Goal: Task Accomplishment & Management: Complete application form

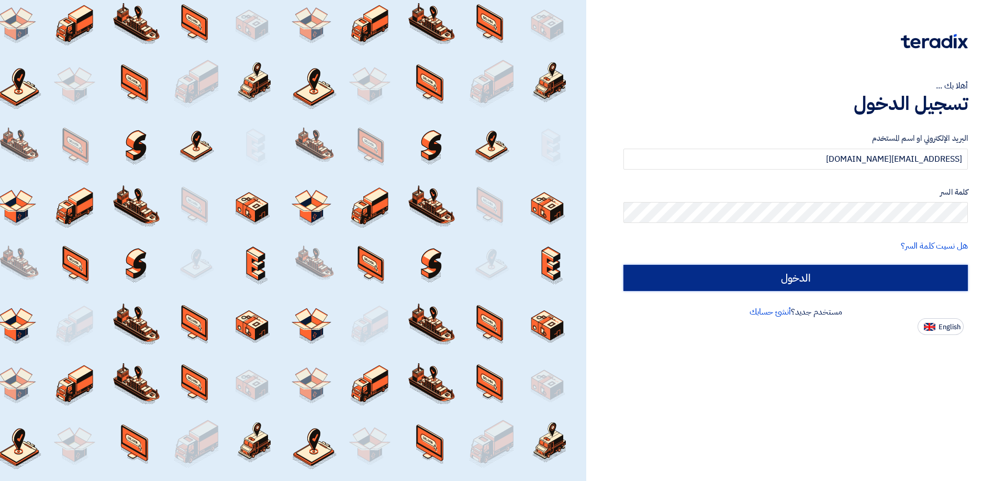
click at [767, 273] on input "الدخول" at bounding box center [795, 278] width 344 height 26
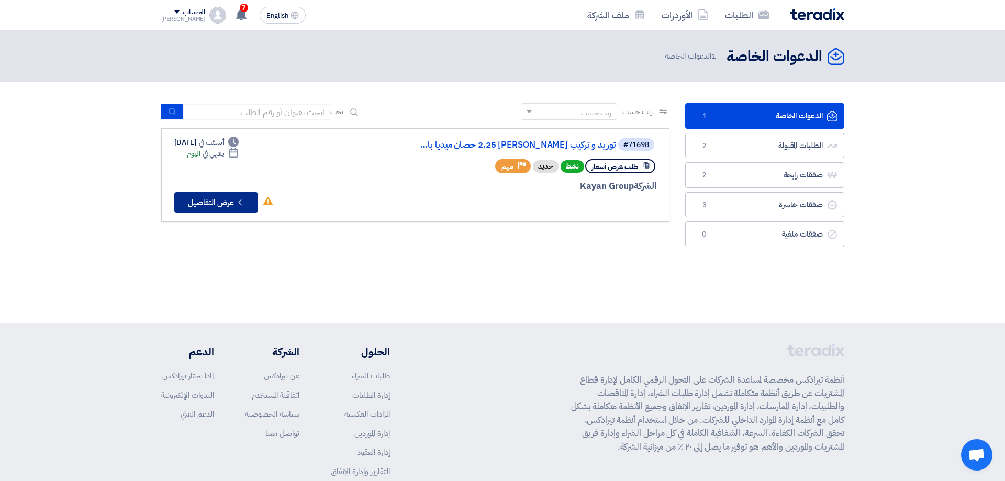
click at [226, 201] on button "Check details عرض التفاصيل" at bounding box center [216, 202] width 84 height 21
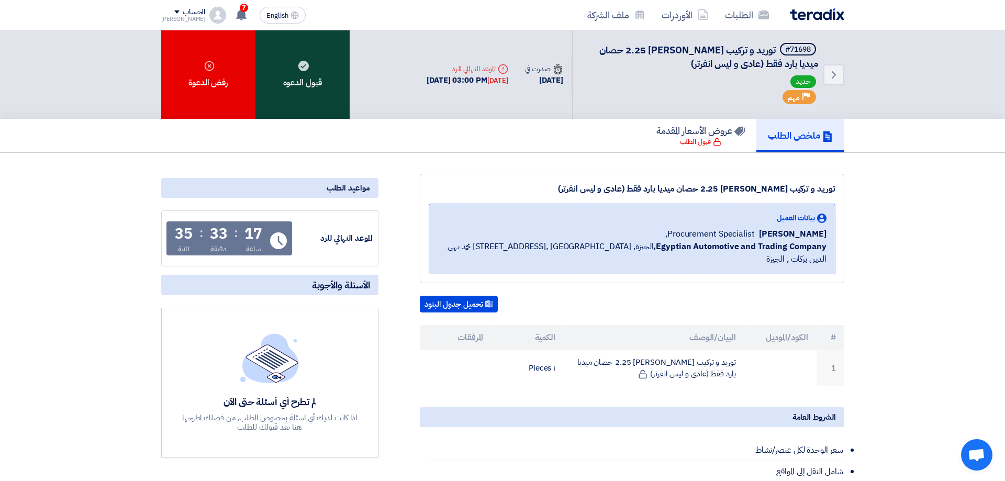
click at [303, 74] on div "قبول الدعوه" at bounding box center [302, 74] width 94 height 88
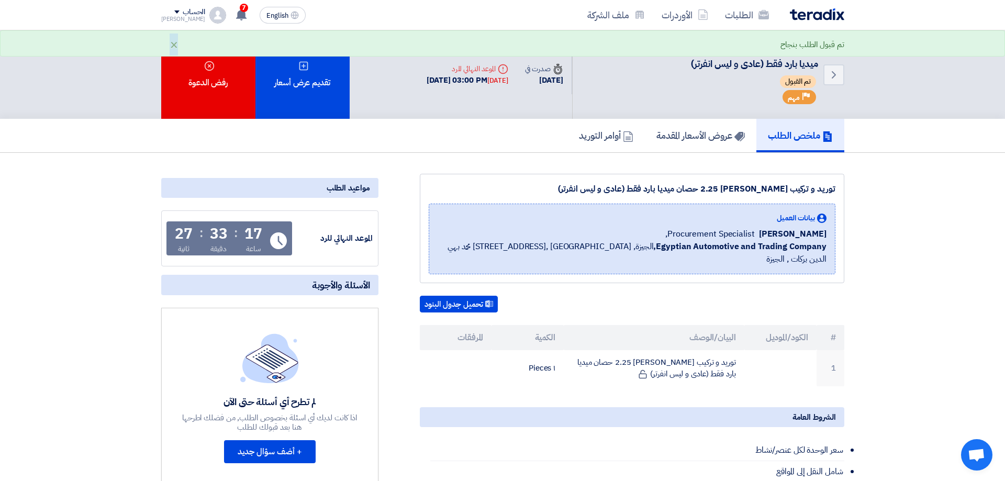
drag, startPoint x: 176, startPoint y: 44, endPoint x: 146, endPoint y: 43, distance: 30.4
click at [162, 43] on div "تم قبول الطلب بنجاح ×" at bounding box center [502, 44] width 683 height 13
click at [122, 75] on div "Back #71698 توريد و تركيب تكييف كاريير 2.25 حصان ميديا بارد فقط (عادى و ليس انف…" at bounding box center [502, 74] width 1005 height 88
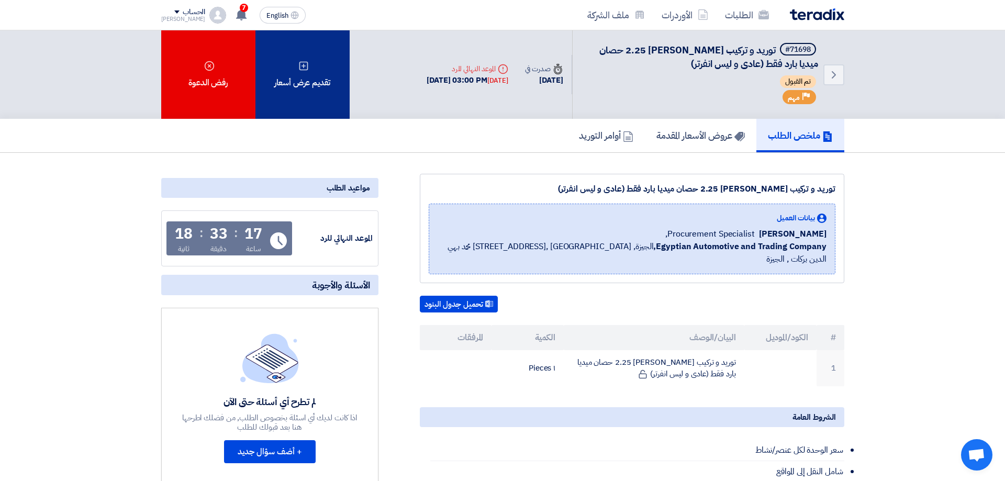
click at [326, 87] on div "تقديم عرض أسعار" at bounding box center [302, 74] width 94 height 88
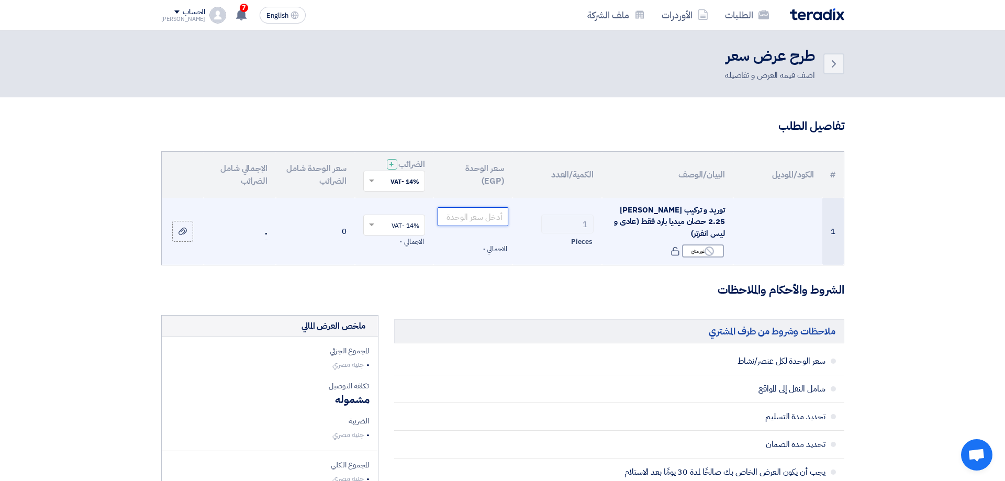
click at [473, 219] on input "number" at bounding box center [473, 216] width 71 height 19
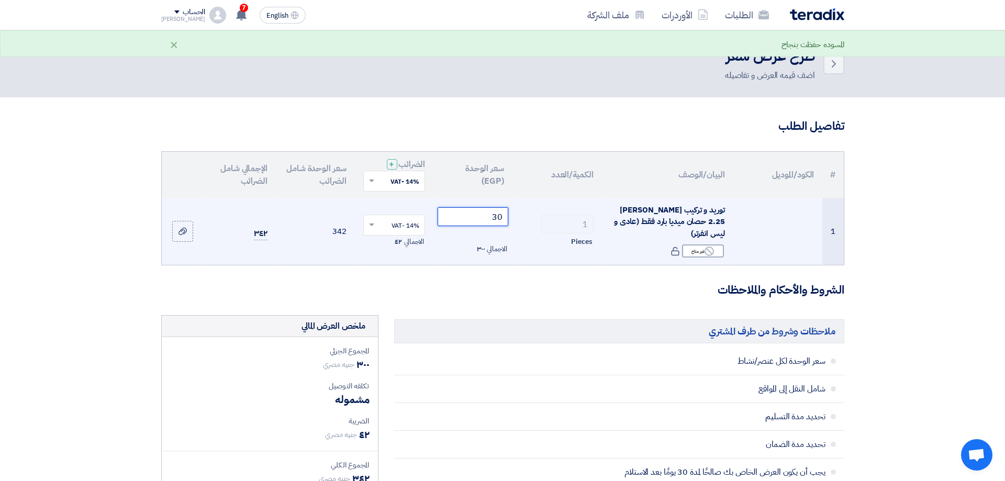
type input "3"
click at [476, 217] on input "29000" at bounding box center [473, 216] width 71 height 19
click at [467, 214] on input "29100" at bounding box center [473, 216] width 71 height 19
click at [467, 215] on input "29100" at bounding box center [473, 216] width 71 height 19
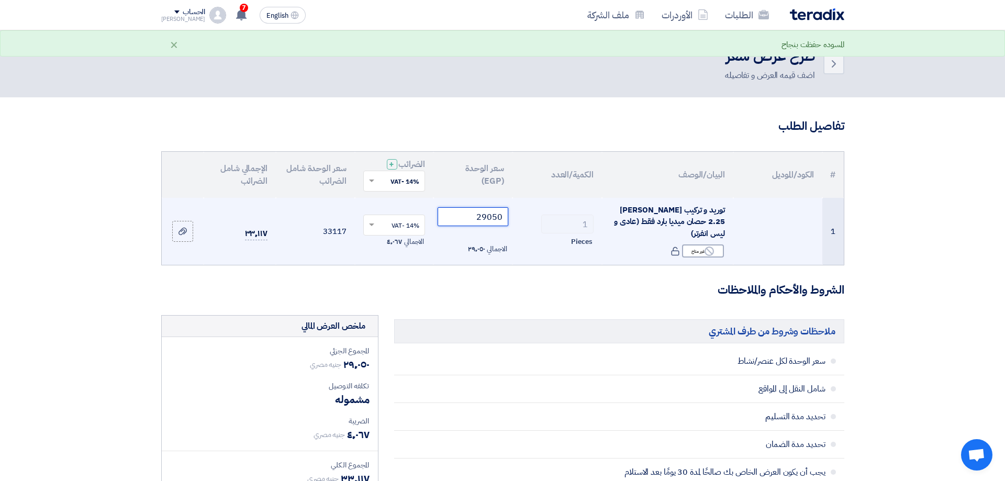
click at [470, 219] on input "29050" at bounding box center [473, 216] width 71 height 19
click at [471, 218] on input "29020" at bounding box center [473, 216] width 71 height 19
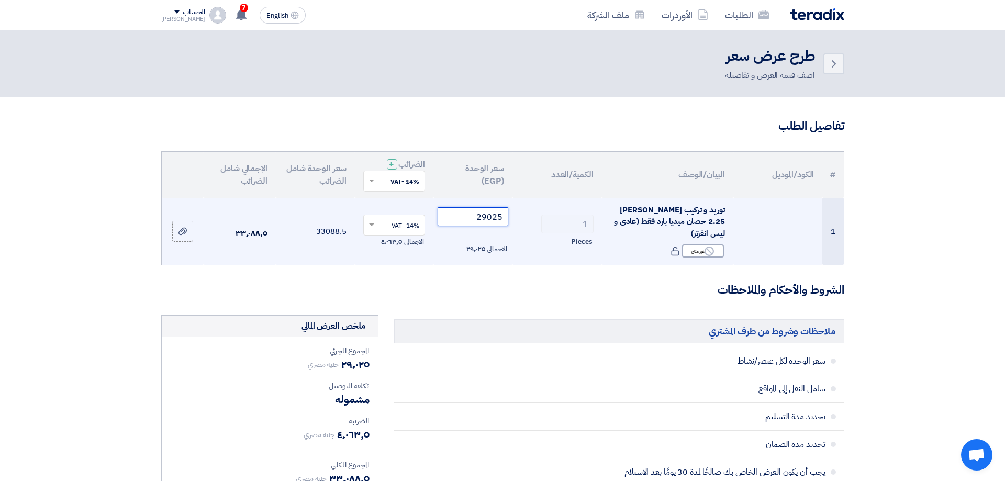
click at [462, 216] on input "29025" at bounding box center [473, 216] width 71 height 19
click at [467, 217] on input "29030" at bounding box center [473, 216] width 71 height 19
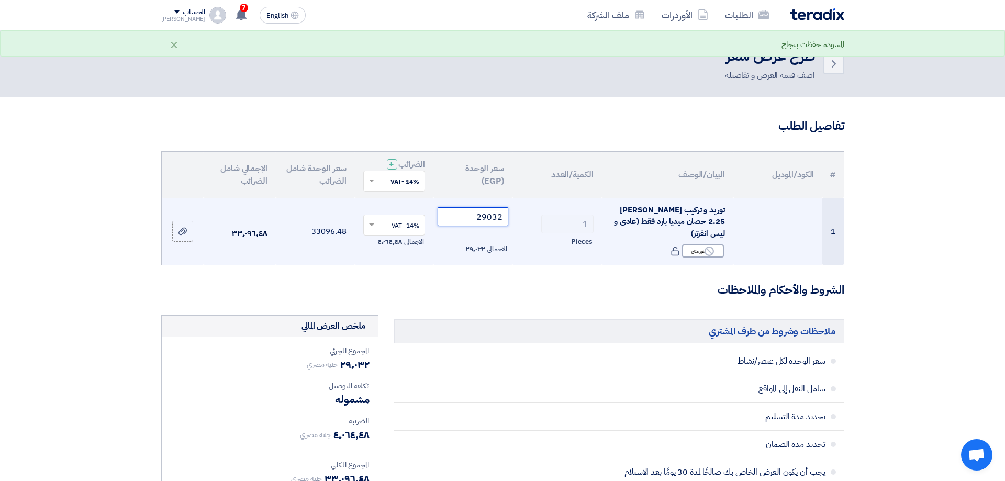
click at [466, 217] on input "29032" at bounding box center [473, 216] width 71 height 19
click at [460, 218] on input "29036" at bounding box center [473, 216] width 71 height 19
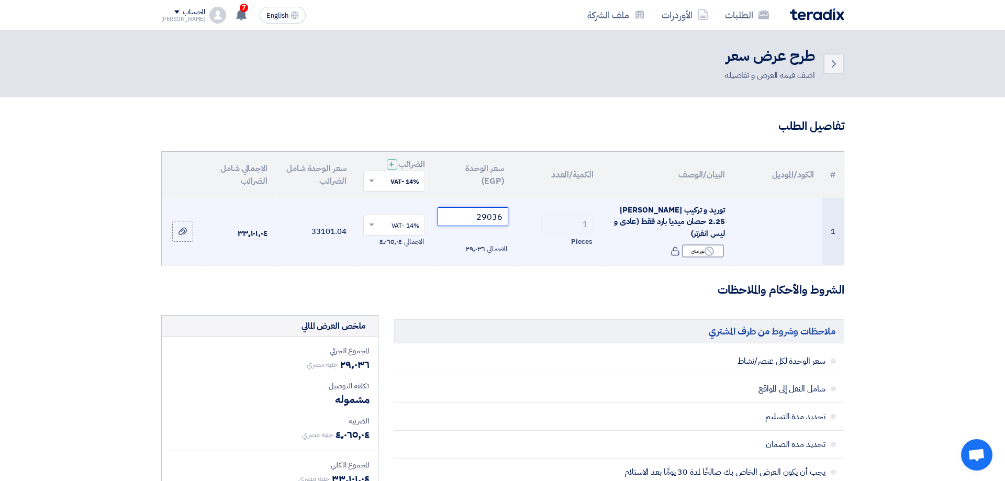
click at [460, 218] on input "29036" at bounding box center [473, 216] width 71 height 19
click at [458, 214] on input "29035" at bounding box center [473, 216] width 71 height 19
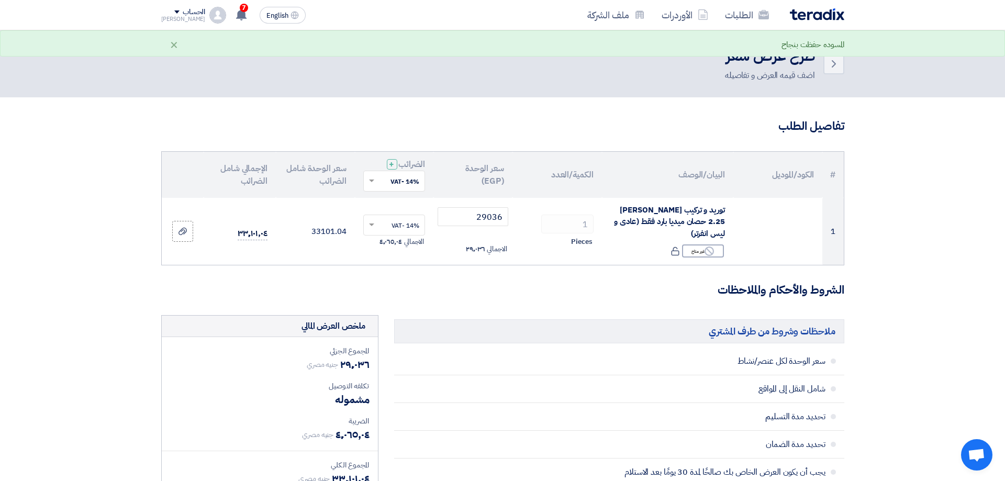
click at [415, 287] on h3 "الشروط والأحكام والملاحظات" at bounding box center [502, 290] width 683 height 16
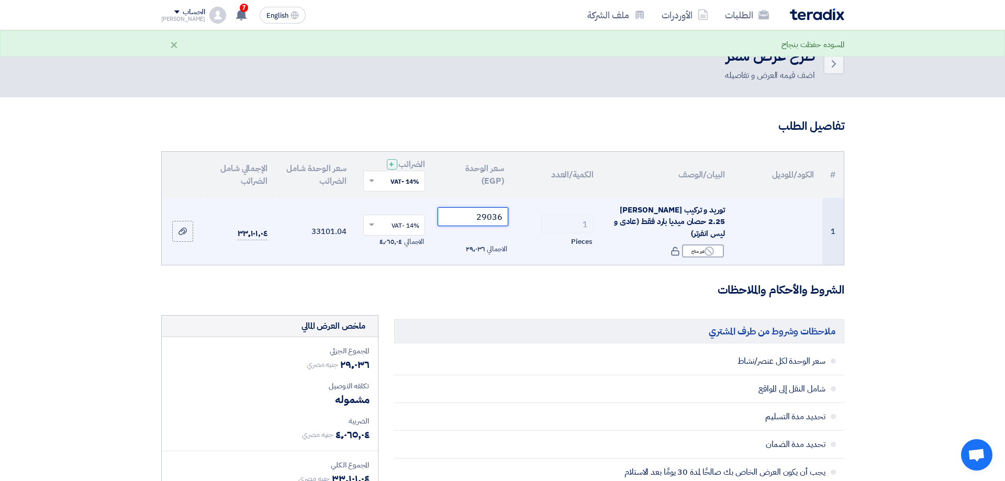
click at [474, 219] on input "29036" at bounding box center [473, 216] width 71 height 19
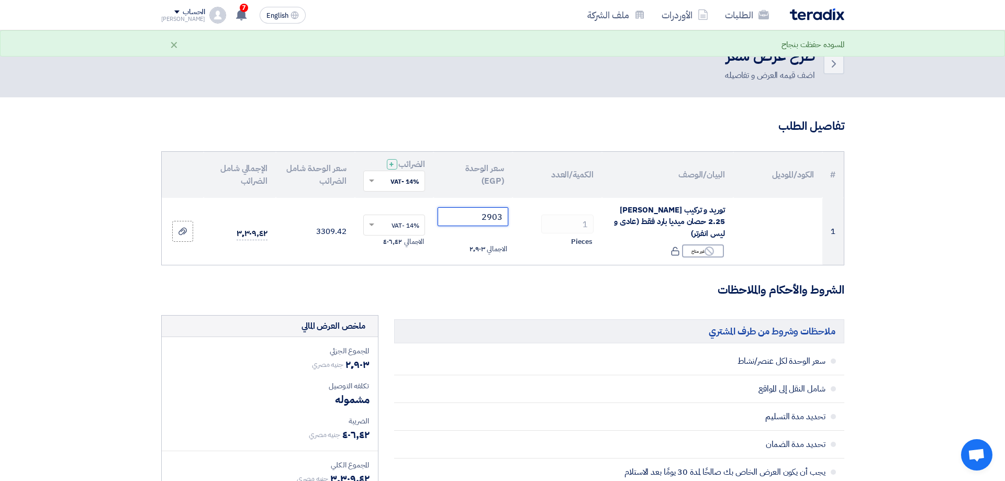
type input "29036"
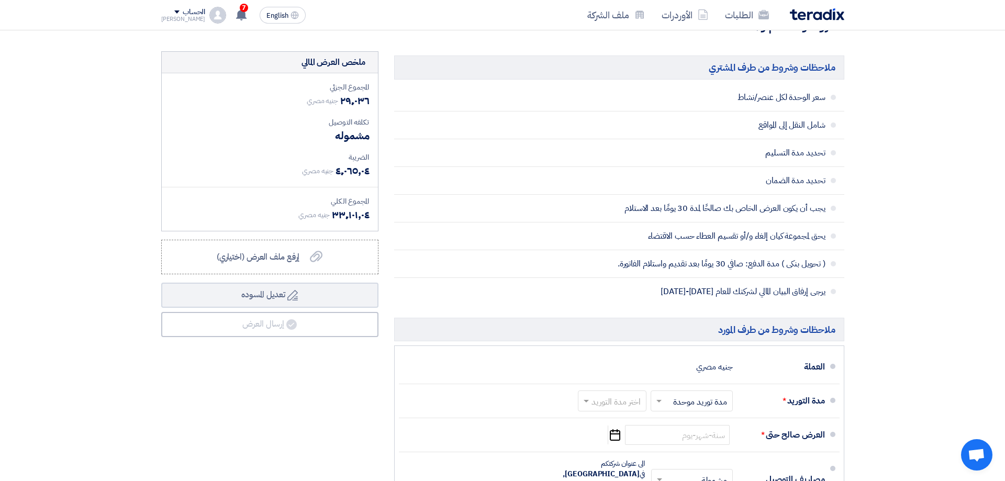
scroll to position [462, 0]
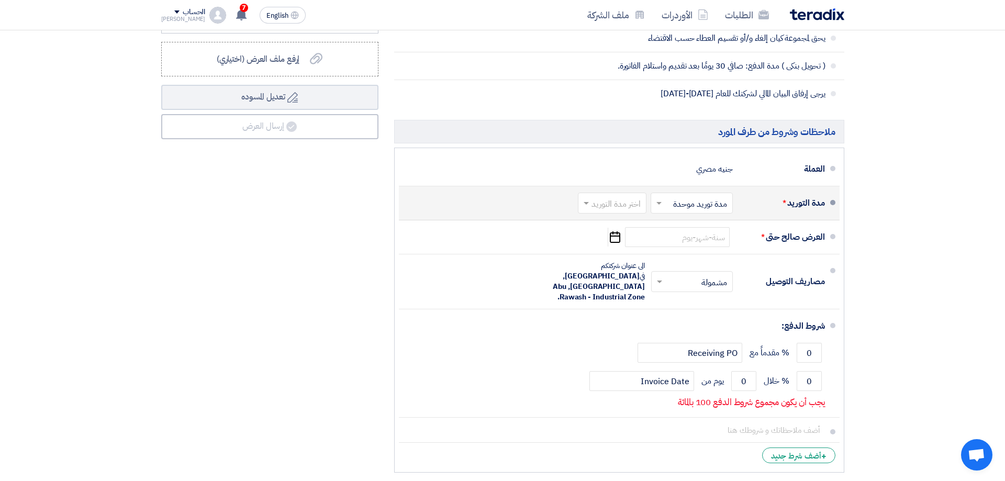
click at [632, 206] on input "text" at bounding box center [609, 204] width 63 height 15
click at [640, 242] on span "(3-5) أيام" at bounding box center [627, 245] width 32 height 13
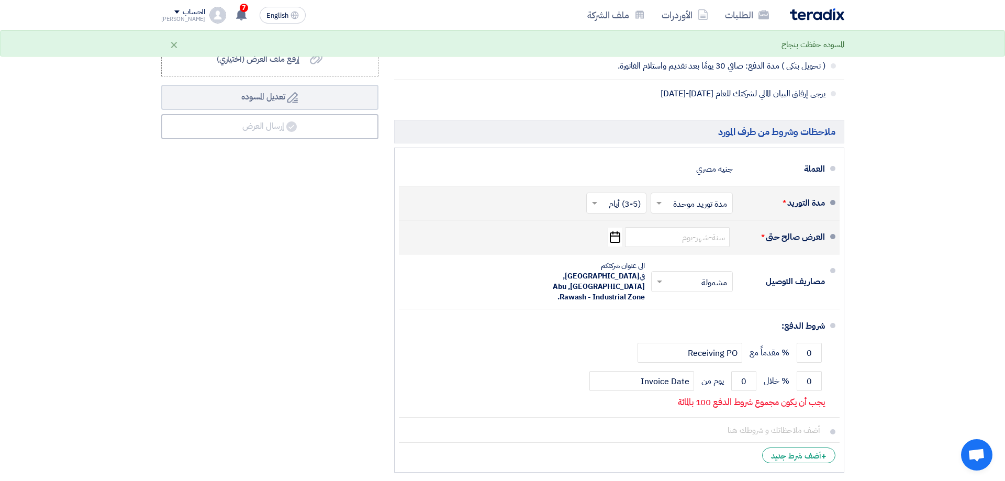
click at [620, 239] on icon "Pick a date" at bounding box center [615, 237] width 14 height 19
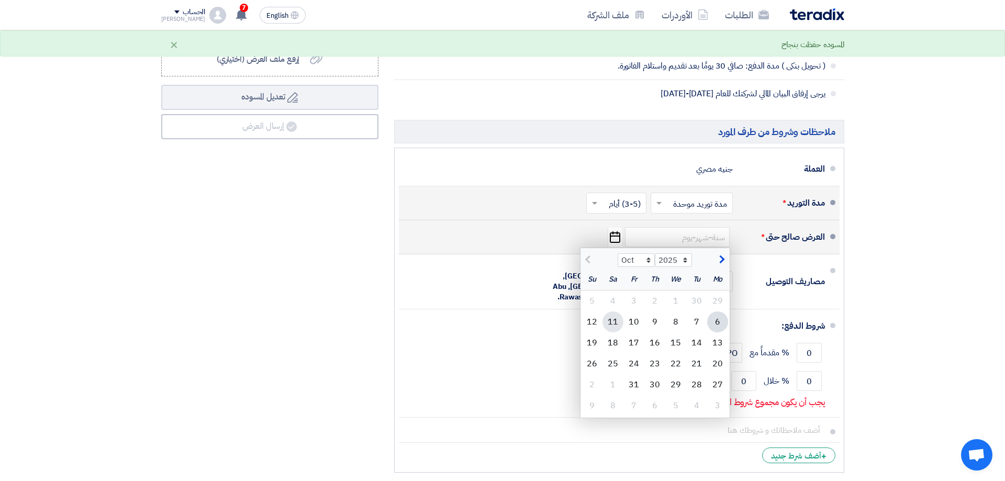
click at [616, 320] on div "11" at bounding box center [612, 321] width 21 height 21
type input "10/11/2025"
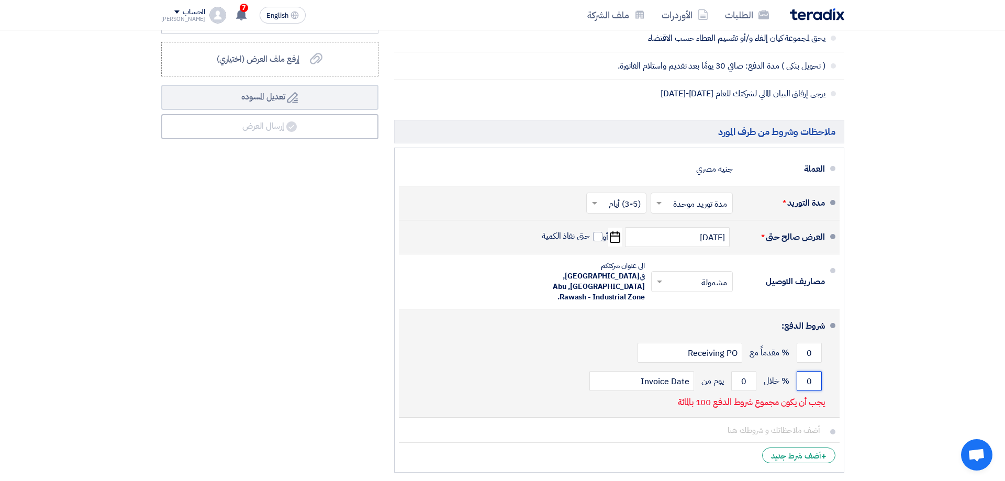
click at [811, 371] on input "0" at bounding box center [809, 381] width 25 height 20
type input "100"
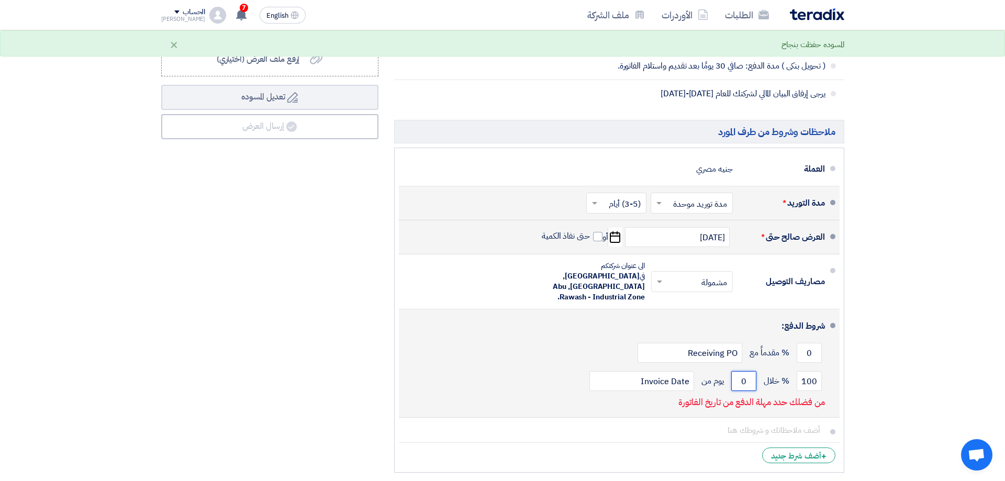
click at [742, 371] on input "0" at bounding box center [743, 381] width 25 height 20
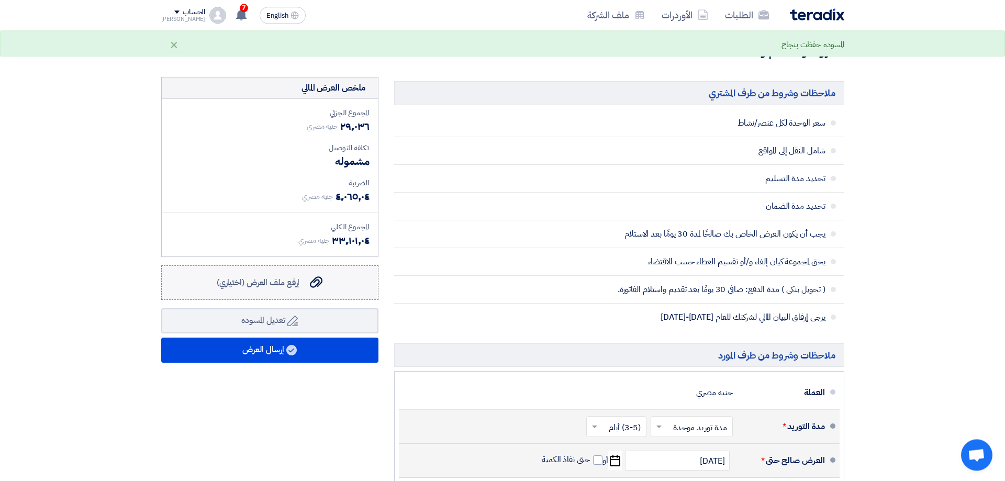
scroll to position [264, 0]
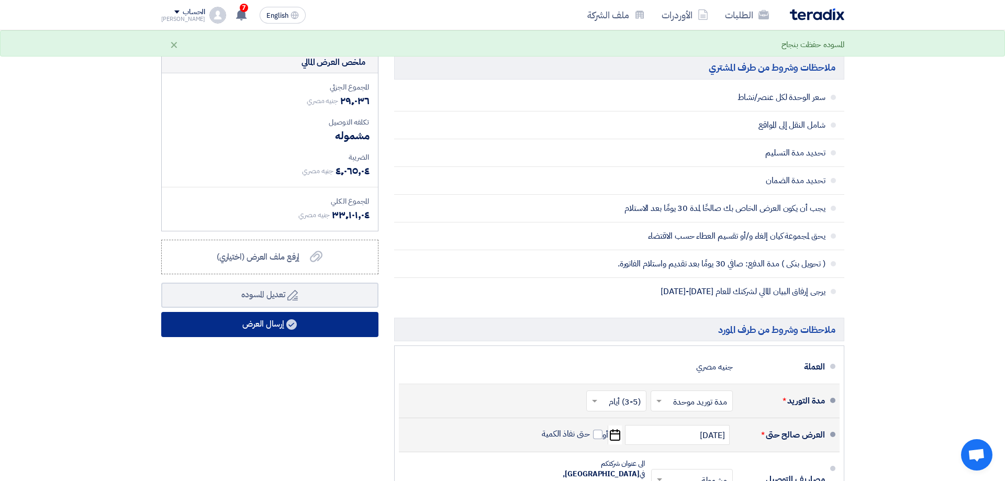
type input "30"
click at [297, 328] on icon at bounding box center [291, 324] width 10 height 10
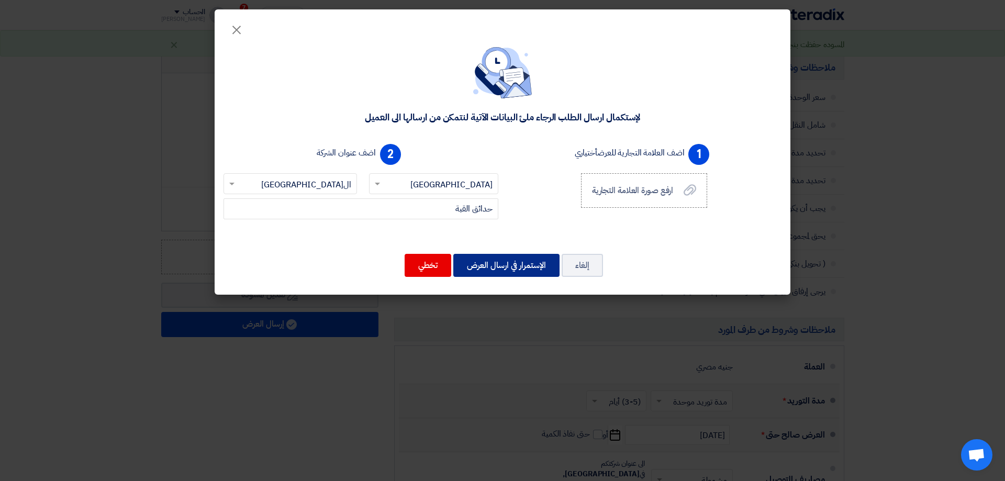
click at [520, 268] on button "الإستمرار في ارسال العرض" at bounding box center [506, 265] width 106 height 23
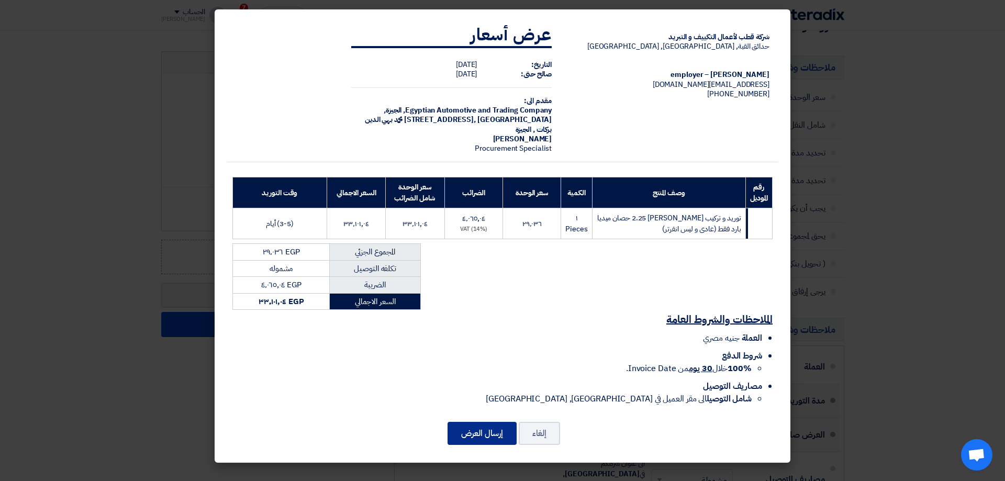
click at [479, 424] on button "إرسال العرض" at bounding box center [481, 433] width 69 height 23
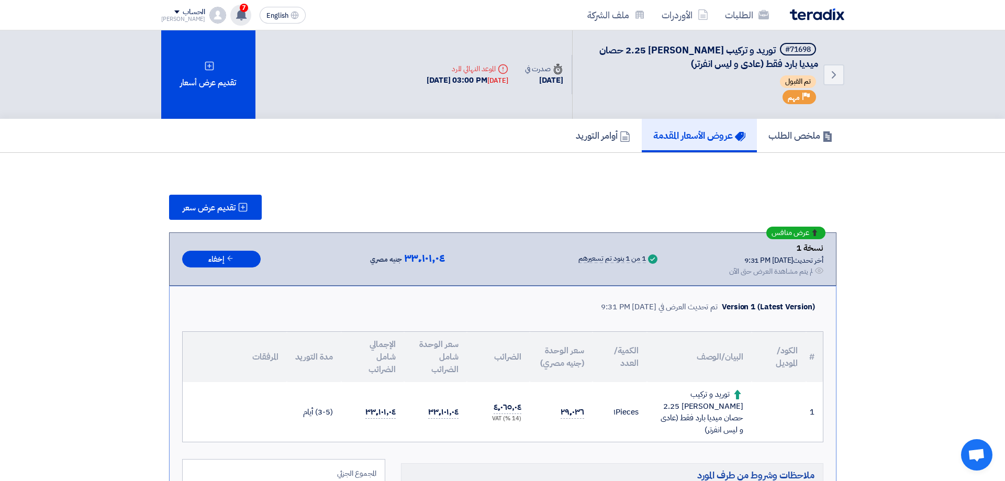
click at [236, 15] on use at bounding box center [241, 15] width 10 height 12
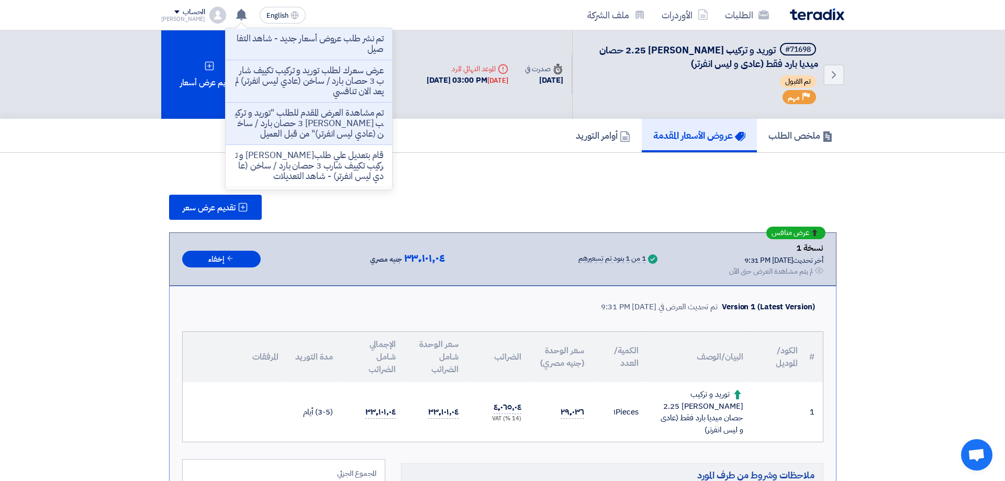
click at [481, 199] on div "تقديم عرض سعر" at bounding box center [502, 207] width 667 height 25
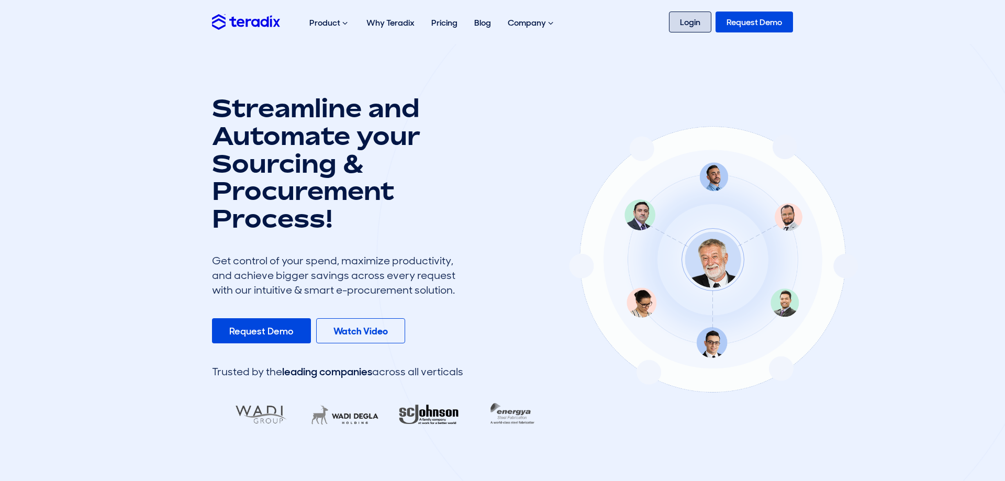
click at [678, 25] on link "Login" at bounding box center [690, 22] width 42 height 21
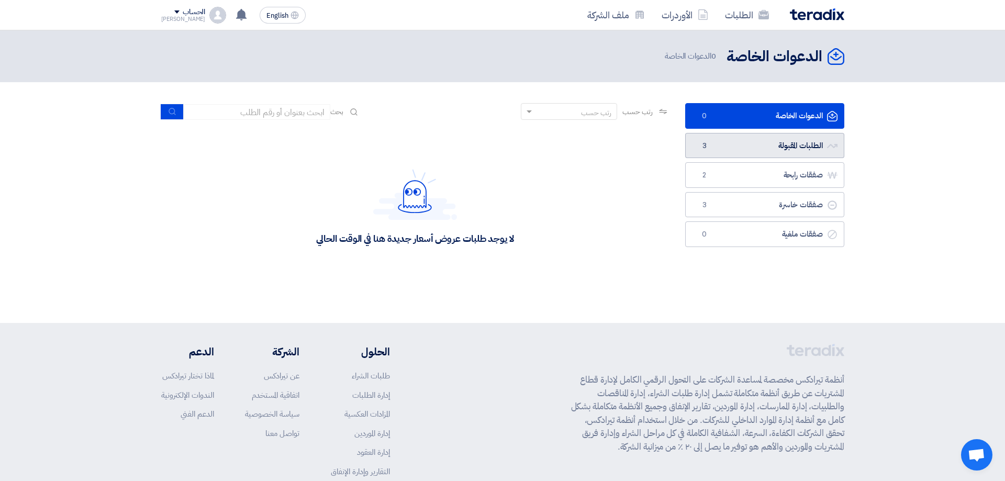
click at [758, 135] on link "الطلبات المقبولة الطلبات المقبولة 3" at bounding box center [764, 146] width 159 height 26
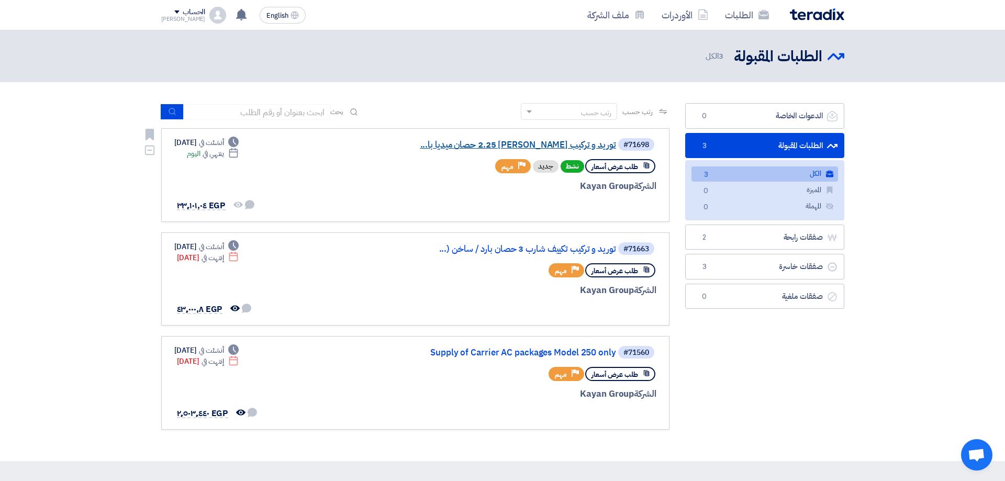
click at [545, 145] on link "توريد و تركيب تكييف كاريير 2.25 حصان ميديا با..." at bounding box center [511, 144] width 209 height 9
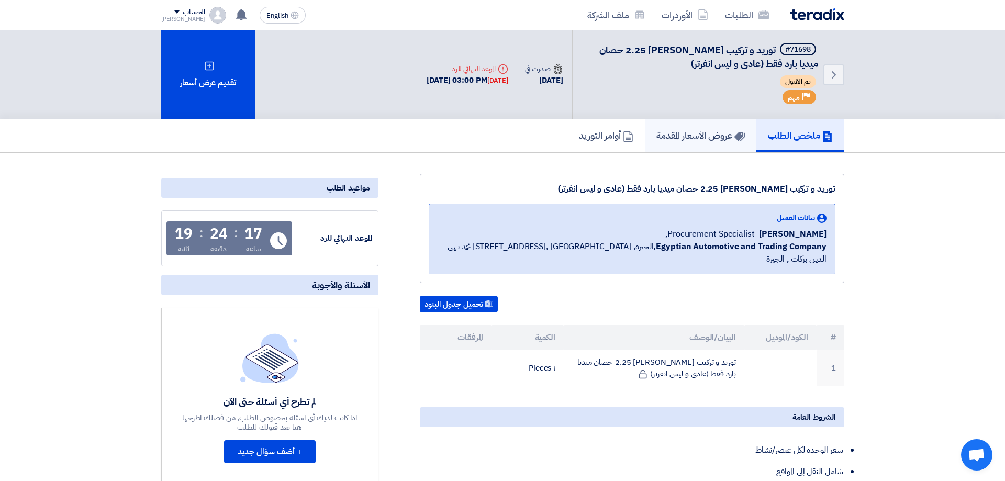
click at [693, 137] on h5 "عروض الأسعار المقدمة" at bounding box center [700, 135] width 88 height 12
